Goal: Information Seeking & Learning: Check status

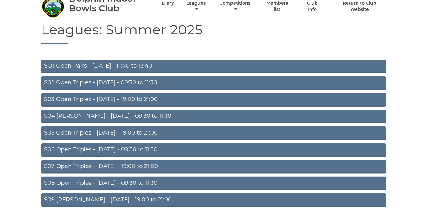
scroll to position [28, 0]
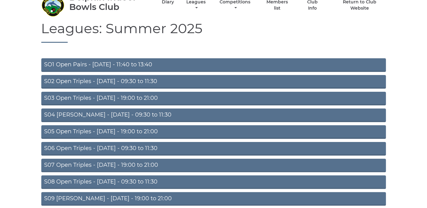
click at [156, 95] on link "S03 Open Triples - Tuesday - 19:00 to 21:00" at bounding box center [213, 99] width 345 height 14
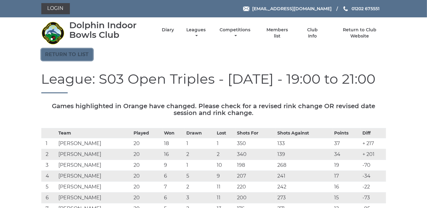
click at [69, 51] on link "Return to list" at bounding box center [67, 55] width 52 height 12
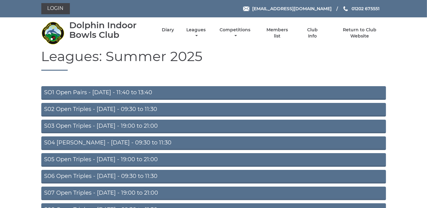
click at [103, 91] on link "SO1 Open Pairs - Monday - 11:40 to 13:40" at bounding box center [213, 93] width 345 height 14
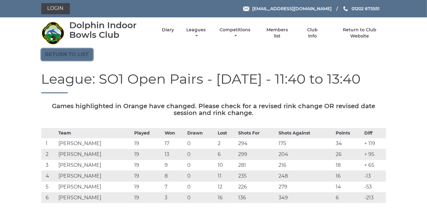
click at [73, 52] on link "Return to list" at bounding box center [67, 55] width 52 height 12
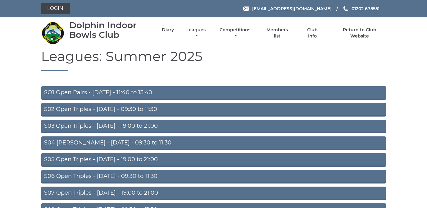
click at [105, 157] on link "S05 Open Triples - [DATE] - 19:00 to 21:00" at bounding box center [213, 160] width 345 height 14
